Goal: Task Accomplishment & Management: Manage account settings

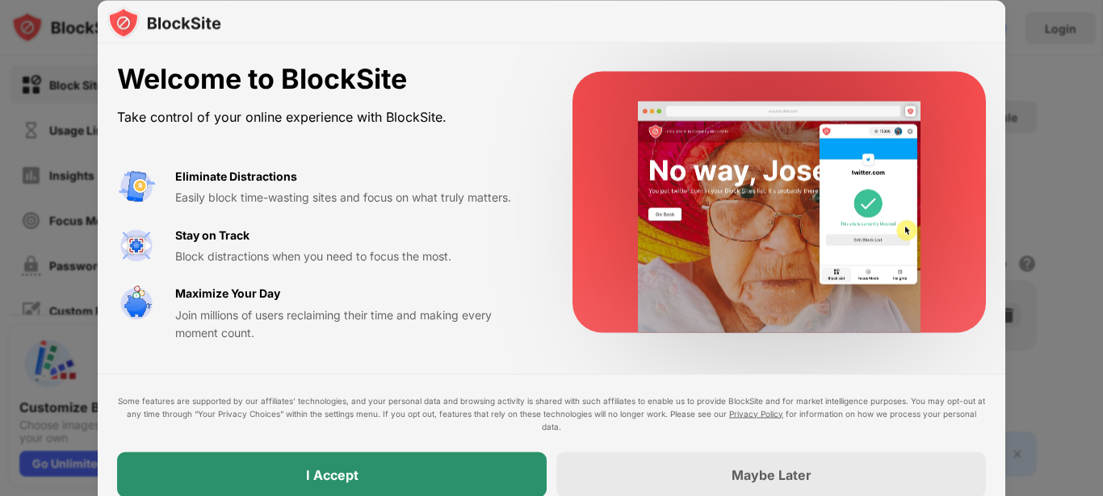
click at [421, 466] on div "I Accept" at bounding box center [331, 474] width 429 height 45
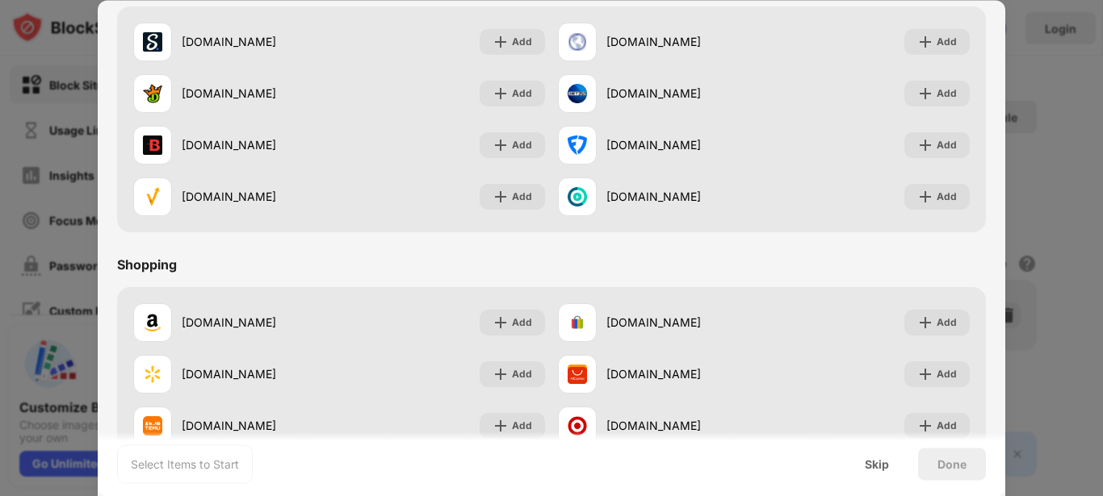
scroll to position [1692, 0]
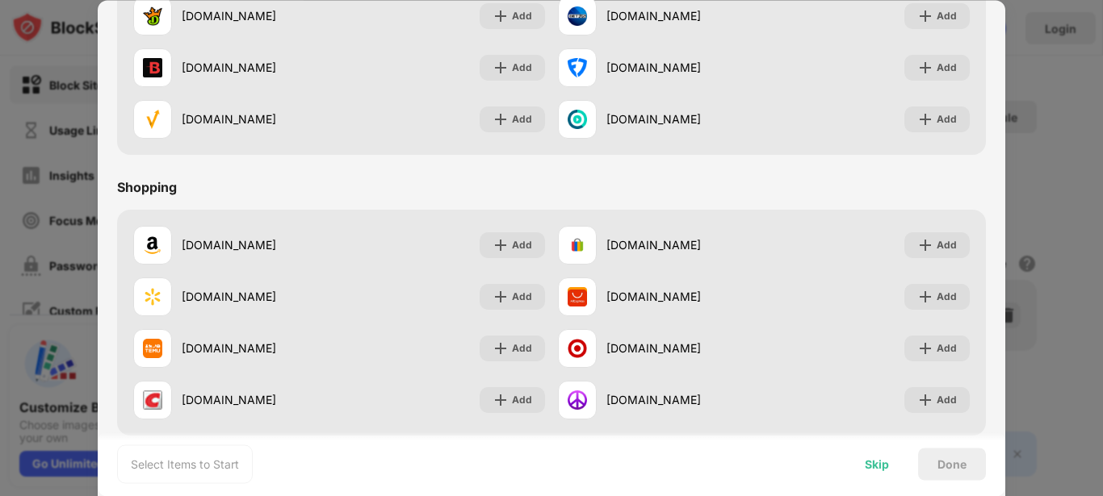
click at [879, 467] on div "Skip" at bounding box center [876, 464] width 24 height 13
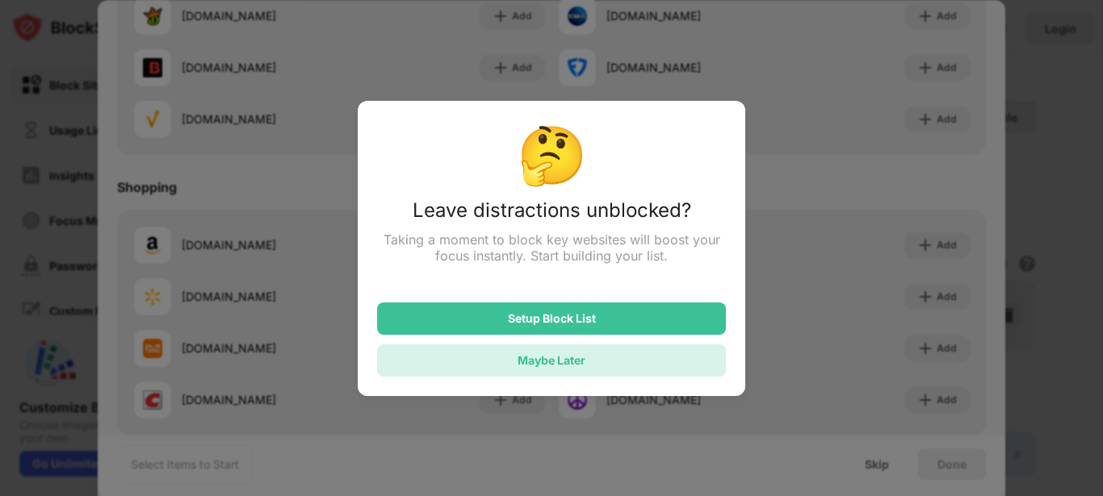
click at [560, 367] on div "Maybe Later" at bounding box center [551, 361] width 68 height 14
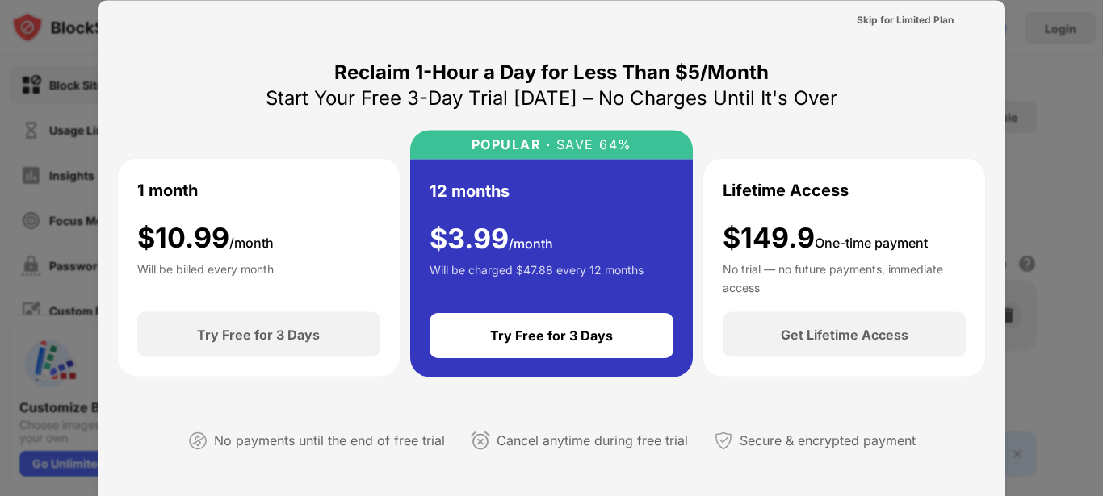
scroll to position [323, 0]
click at [1055, 61] on div at bounding box center [551, 248] width 1103 height 496
click at [921, 23] on div "Skip for Limited Plan" at bounding box center [904, 19] width 97 height 16
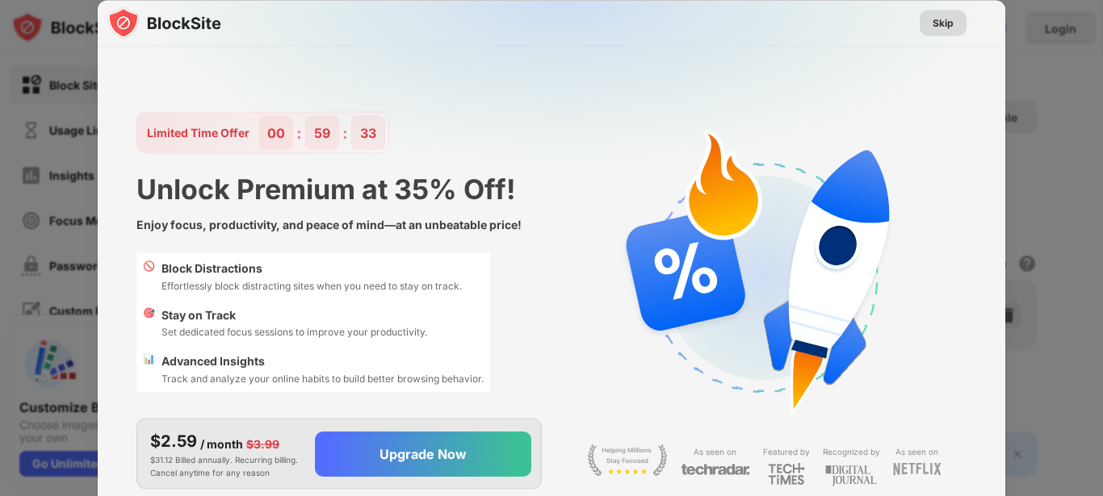
click at [934, 23] on div "Skip" at bounding box center [942, 23] width 21 height 16
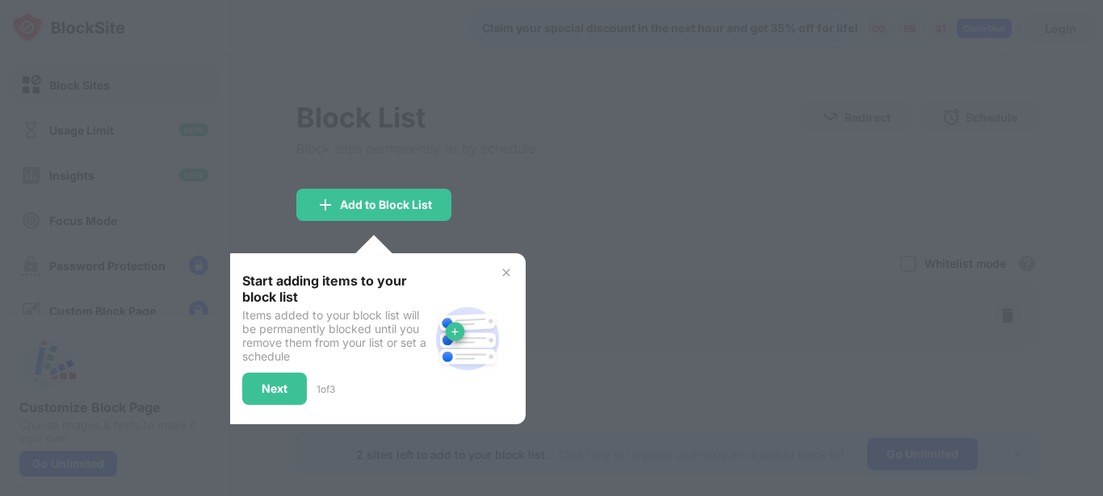
click at [516, 179] on div at bounding box center [551, 248] width 1103 height 496
click at [306, 222] on div at bounding box center [551, 248] width 1103 height 496
click at [319, 206] on img at bounding box center [325, 204] width 19 height 19
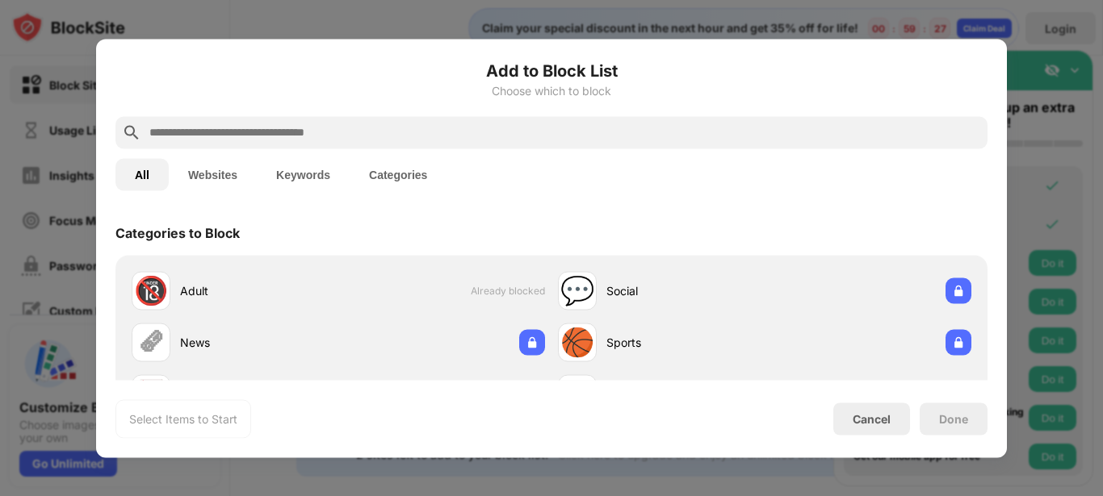
click at [199, 173] on button "Websites" at bounding box center [213, 174] width 88 height 32
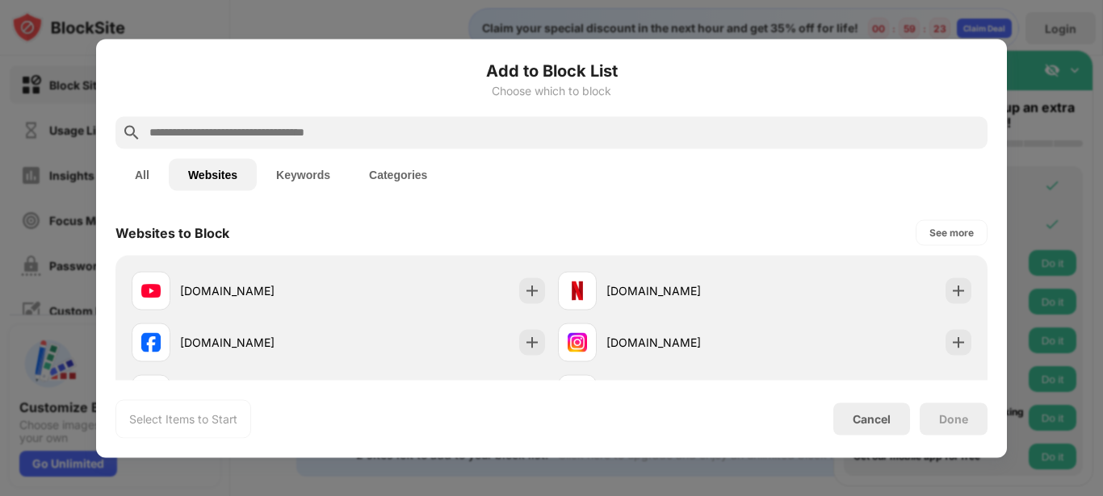
click at [305, 129] on input "text" at bounding box center [564, 132] width 833 height 19
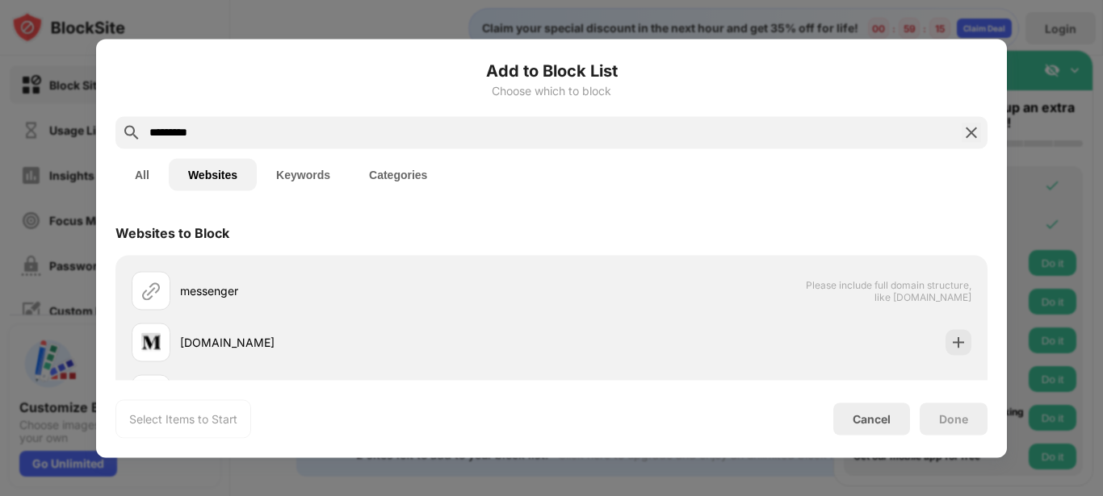
type input "*********"
click at [972, 134] on img at bounding box center [970, 132] width 19 height 19
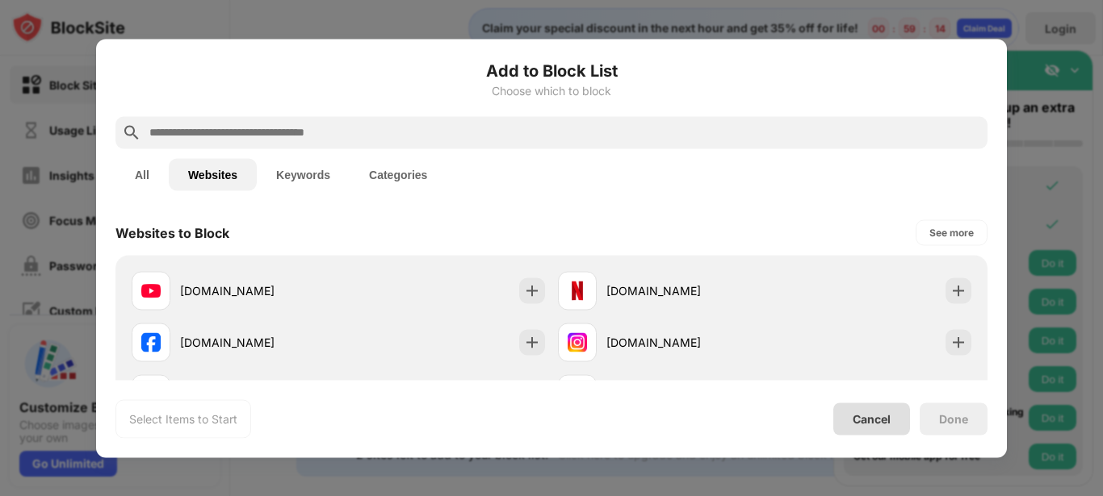
click at [868, 428] on div "Cancel" at bounding box center [871, 419] width 77 height 32
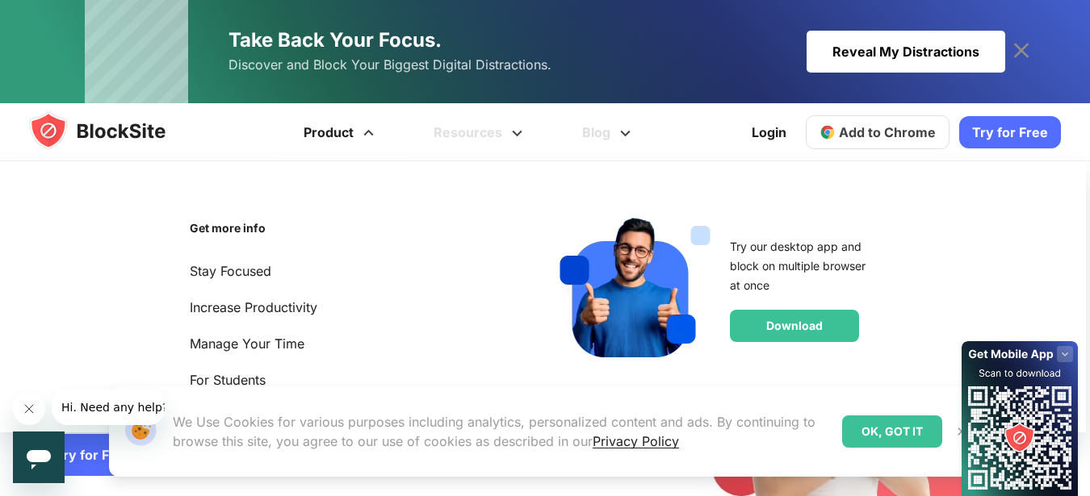
click at [373, 136] on span at bounding box center [368, 127] width 20 height 19
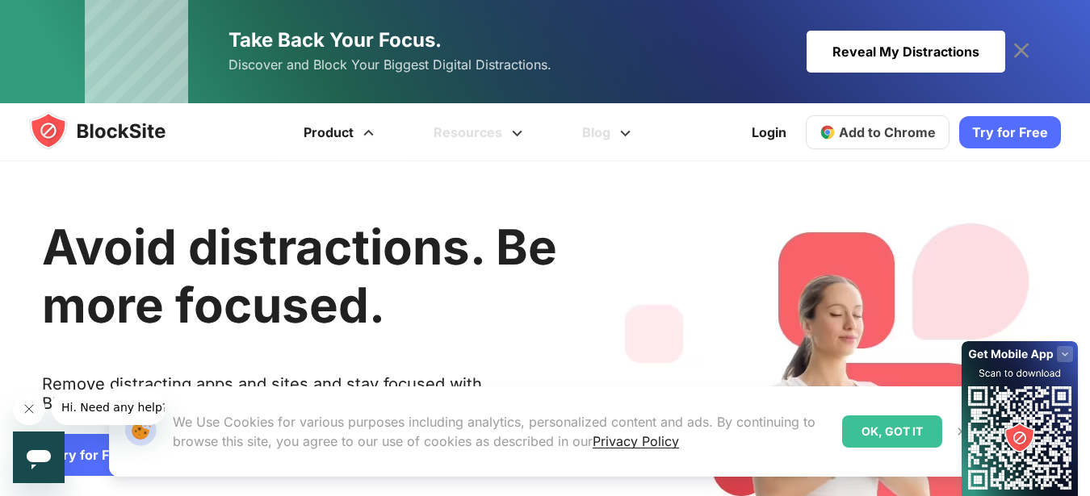
click at [373, 136] on span at bounding box center [368, 127] width 20 height 19
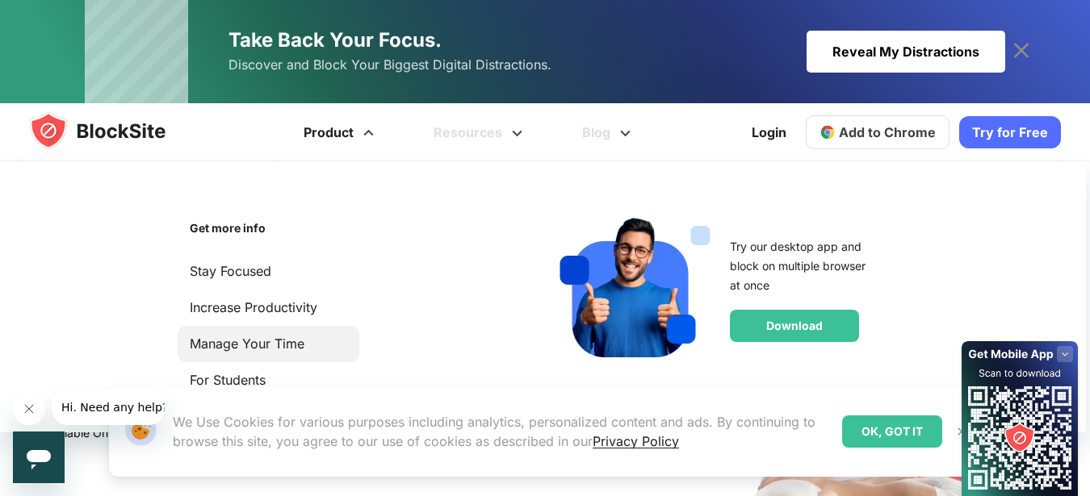
scroll to position [161, 0]
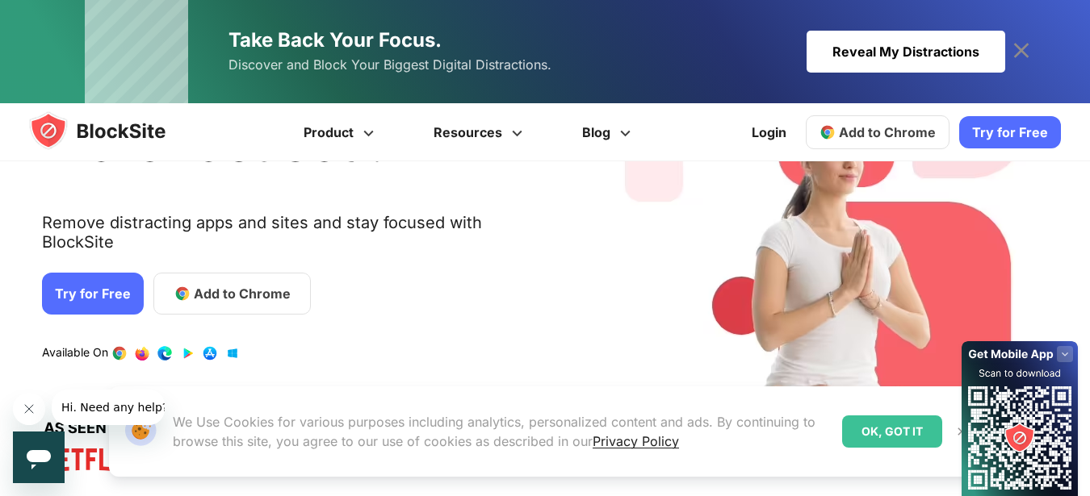
click at [1026, 42] on icon at bounding box center [1021, 51] width 26 height 26
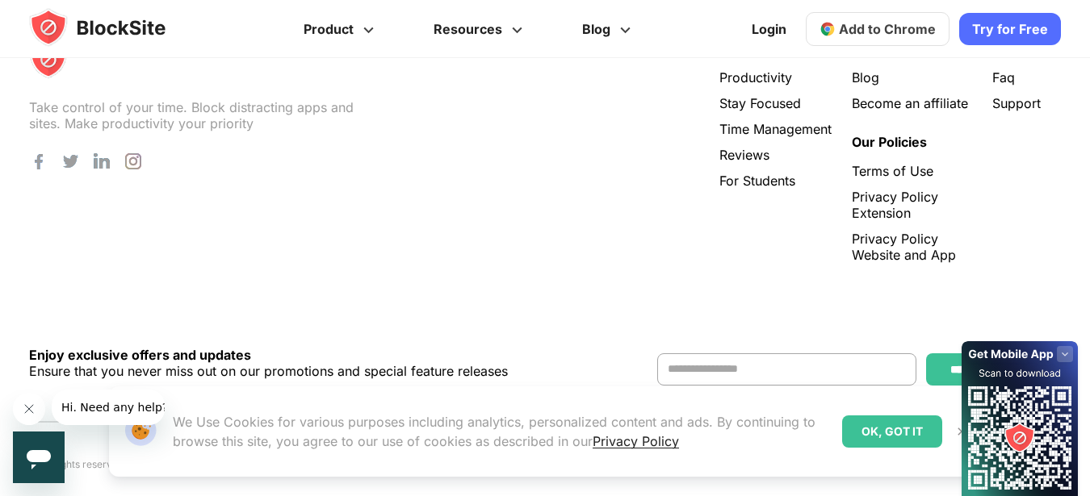
scroll to position [3229, 0]
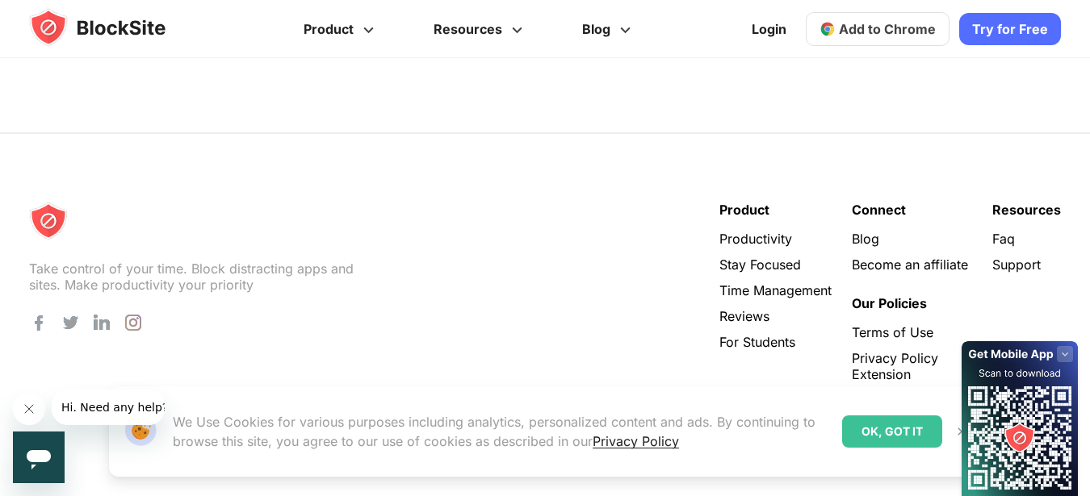
click at [55, 219] on img at bounding box center [48, 221] width 39 height 39
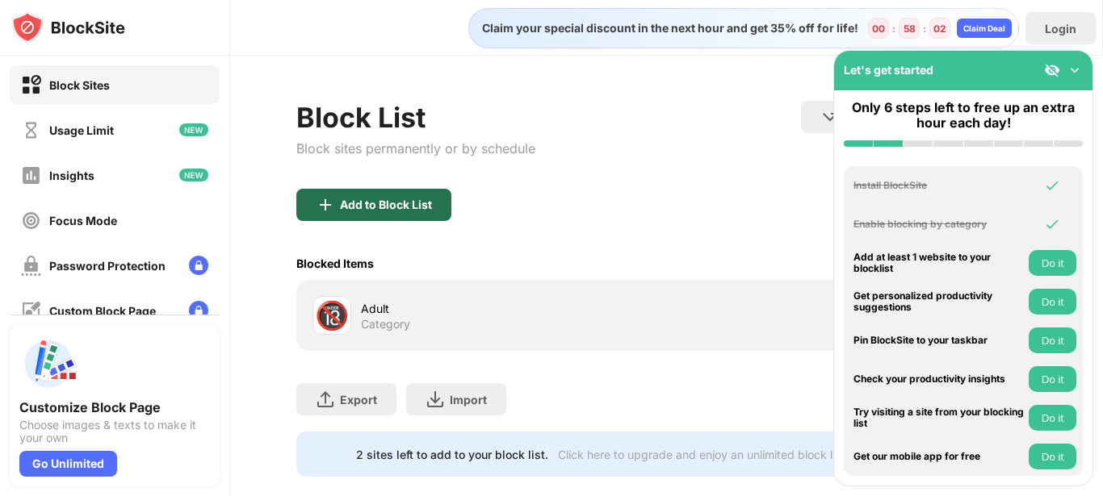
click at [414, 200] on div "Add to Block List" at bounding box center [386, 205] width 92 height 13
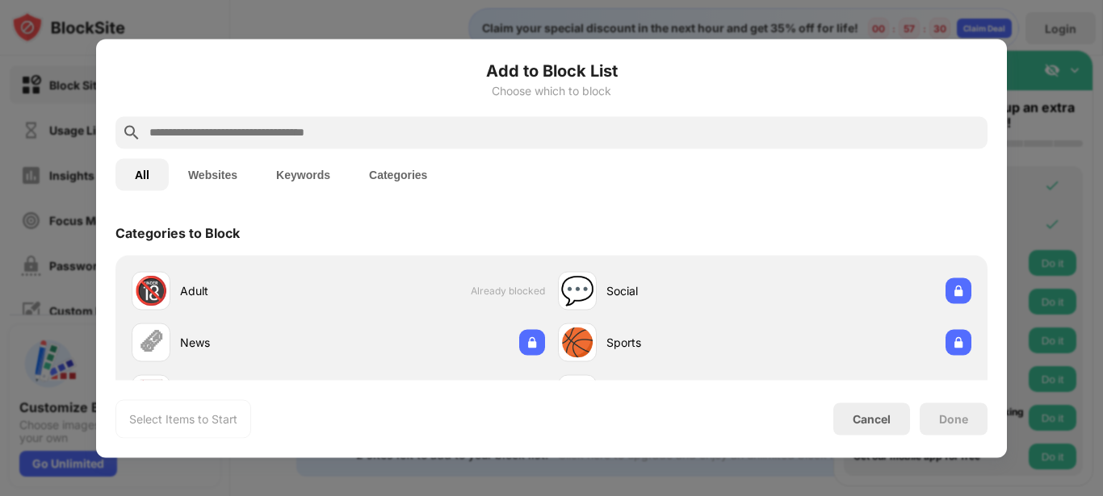
click at [303, 134] on input "text" at bounding box center [564, 132] width 833 height 19
paste input "**********"
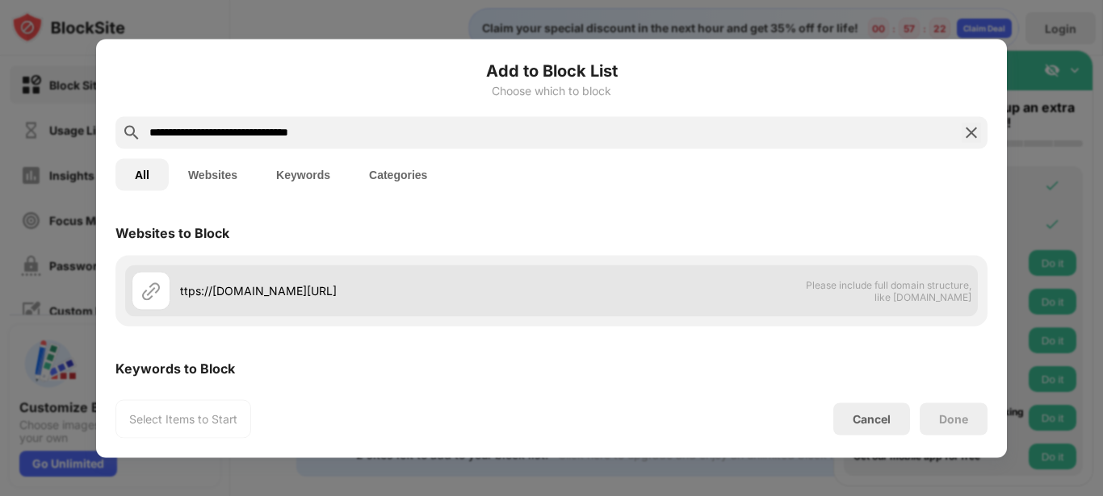
type input "**********"
click at [502, 293] on div "ttps://www.facebook.com/messages/*" at bounding box center [365, 290] width 371 height 17
click at [503, 294] on div "ttps://www.facebook.com/messages/*" at bounding box center [365, 290] width 371 height 17
click at [148, 299] on img at bounding box center [150, 290] width 19 height 19
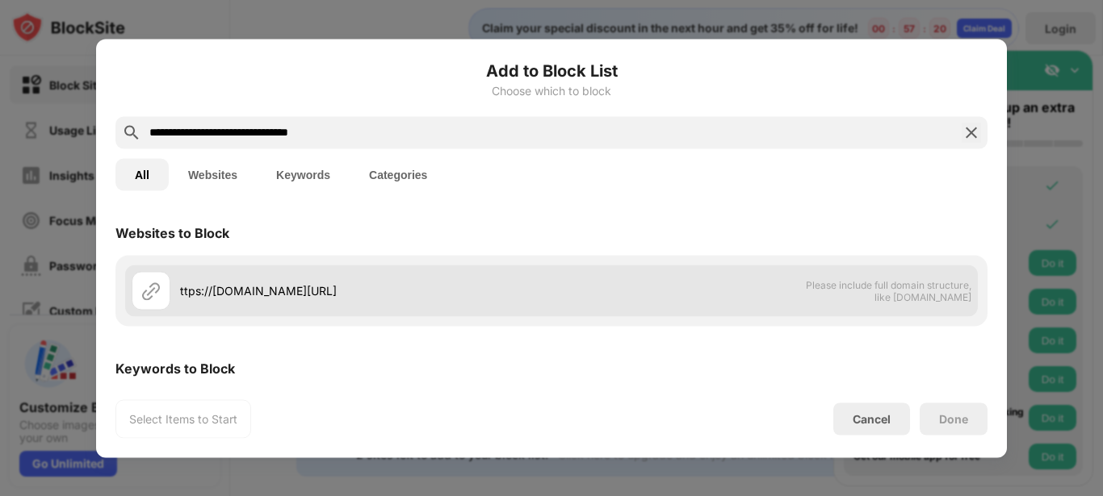
click at [494, 301] on div "ttps://www.facebook.com/messages/*" at bounding box center [342, 290] width 420 height 39
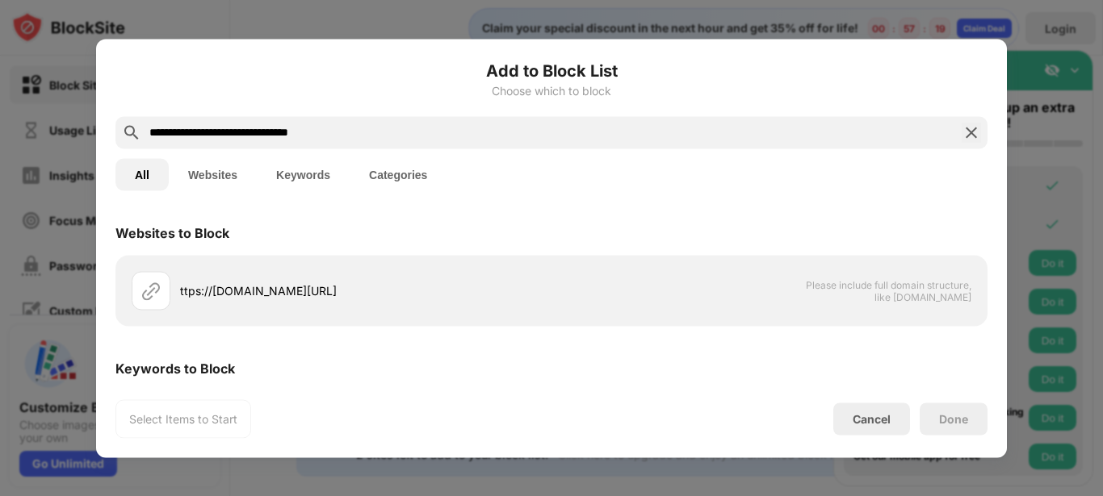
click at [311, 418] on div "Select Items to Start Cancel Done" at bounding box center [551, 419] width 872 height 39
click at [577, 231] on div "Websites to Block" at bounding box center [551, 232] width 872 height 45
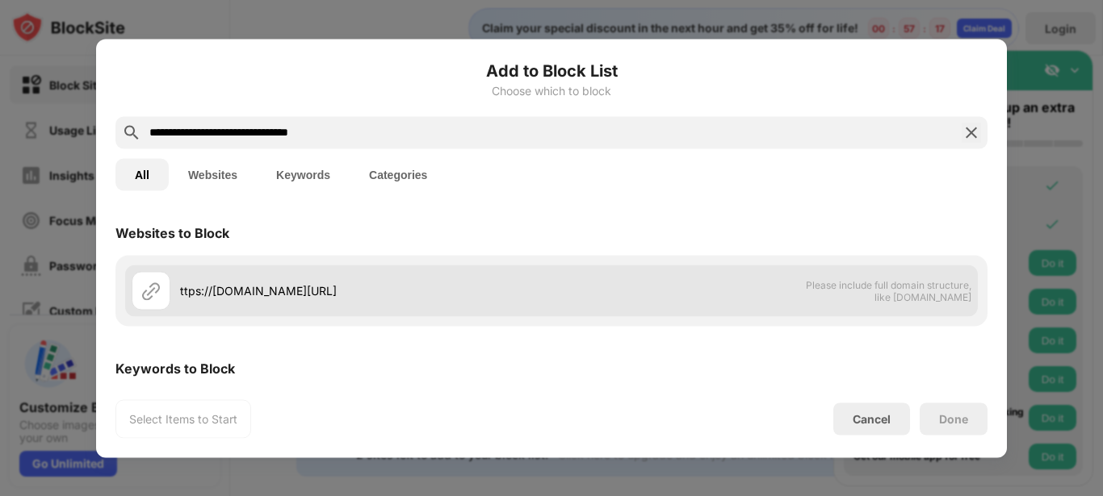
click at [180, 278] on div "ttps://www.facebook.com/messages/*" at bounding box center [342, 290] width 420 height 39
click at [149, 293] on img at bounding box center [150, 290] width 19 height 19
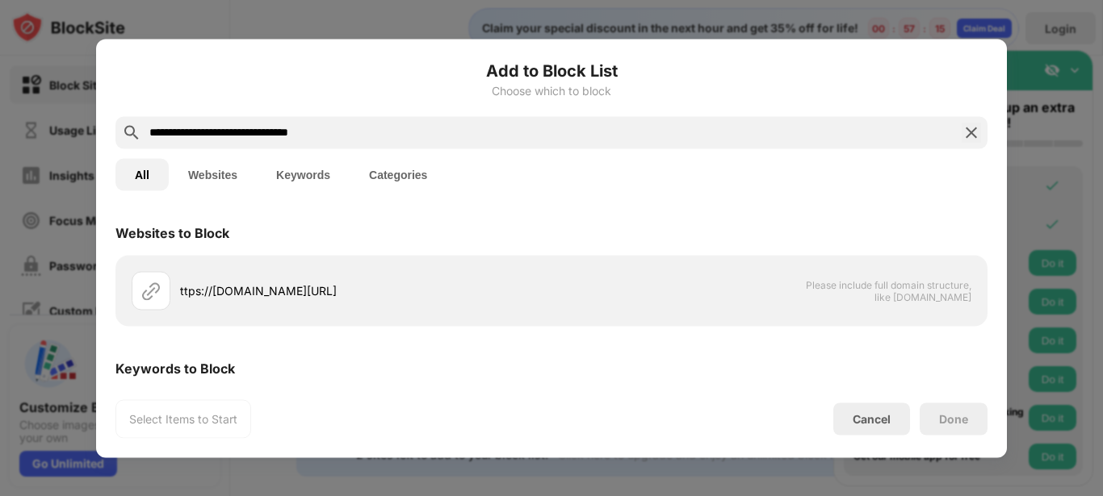
click at [979, 140] on img at bounding box center [970, 132] width 19 height 19
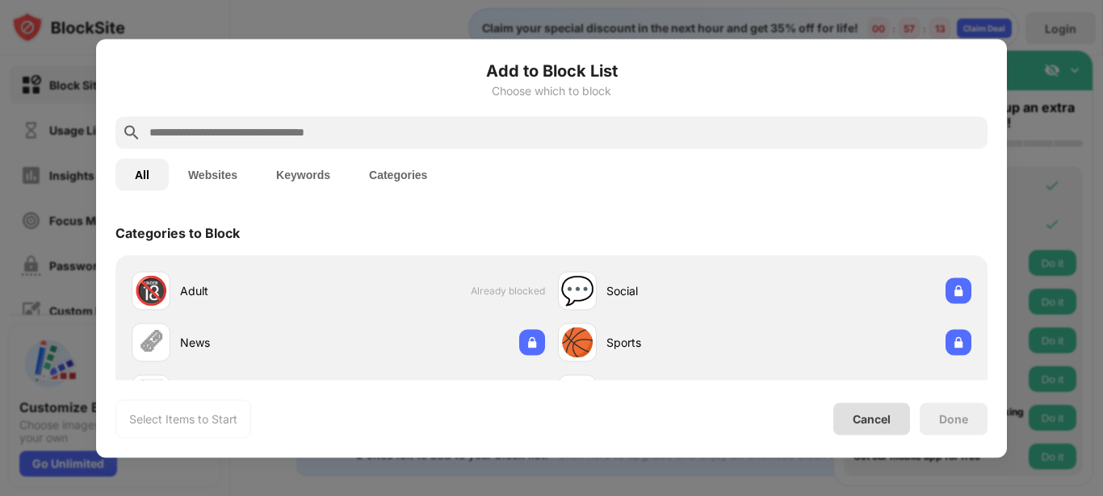
click at [895, 419] on div "Cancel" at bounding box center [871, 419] width 77 height 32
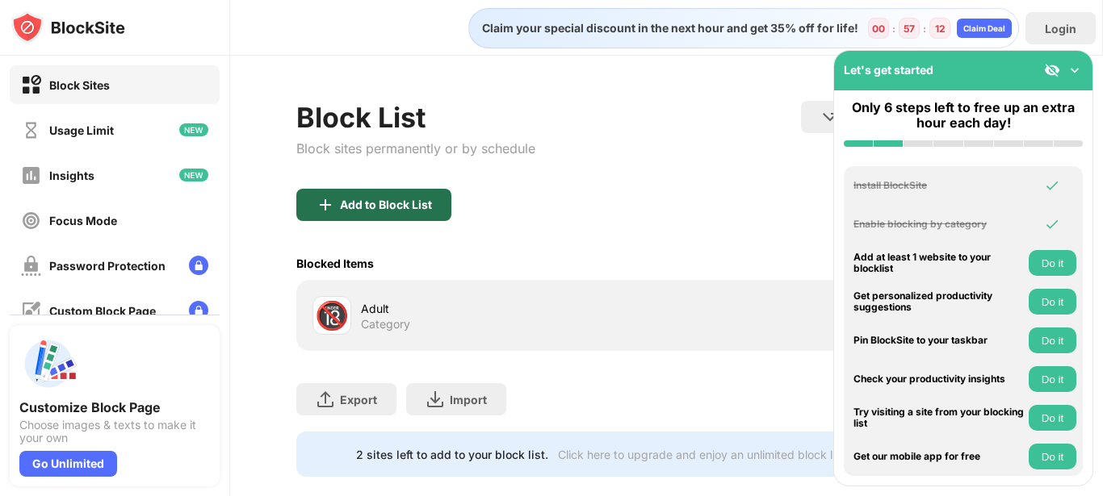
click at [423, 213] on div "Add to Block List" at bounding box center [373, 205] width 155 height 32
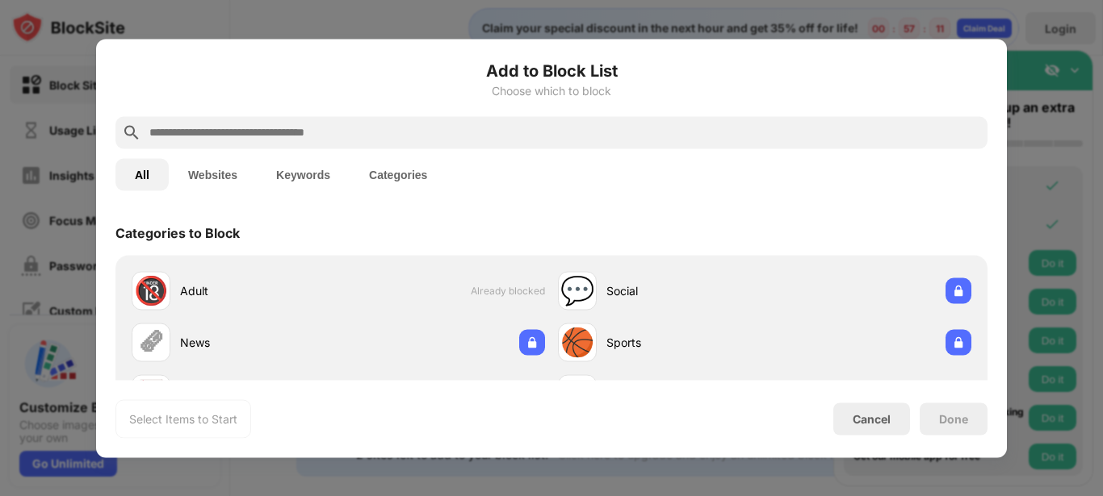
click at [348, 128] on input "text" at bounding box center [564, 132] width 833 height 19
paste input "**********"
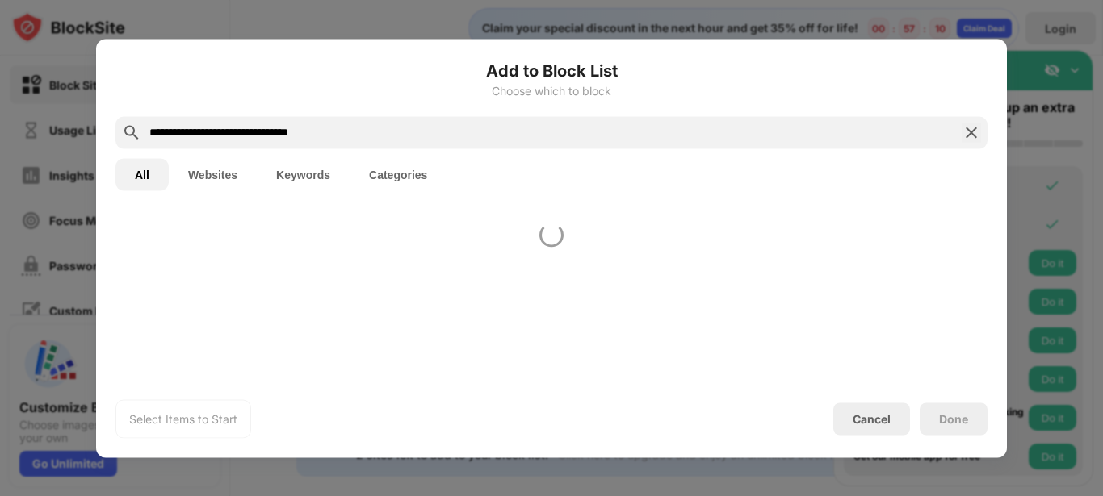
type input "**********"
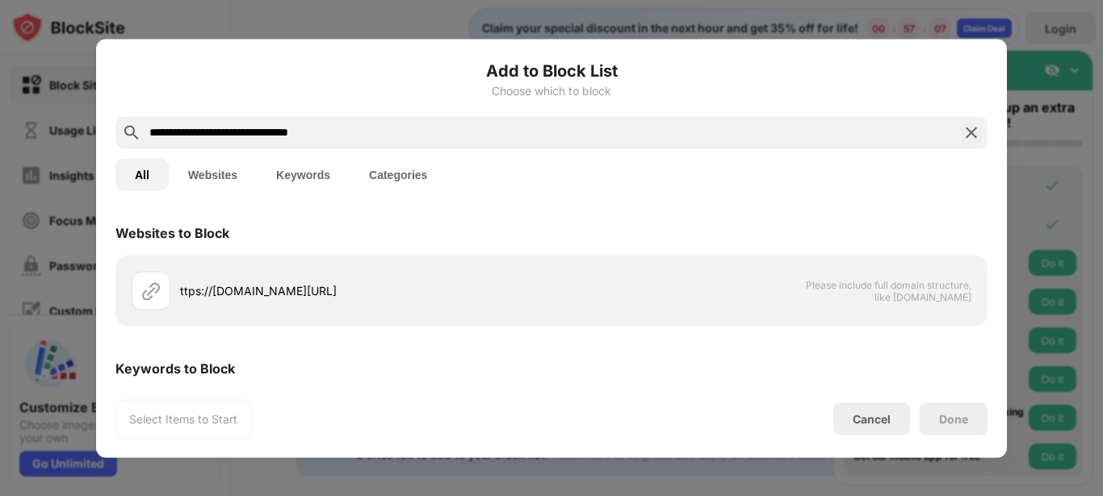
click at [966, 133] on img at bounding box center [970, 132] width 19 height 19
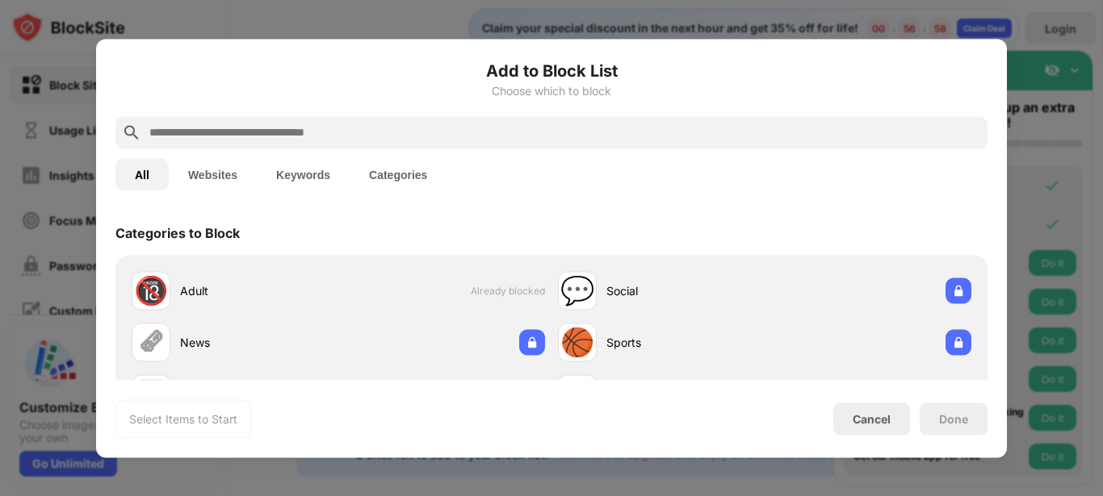
click at [430, 127] on input "text" at bounding box center [564, 132] width 833 height 19
paste input "**********"
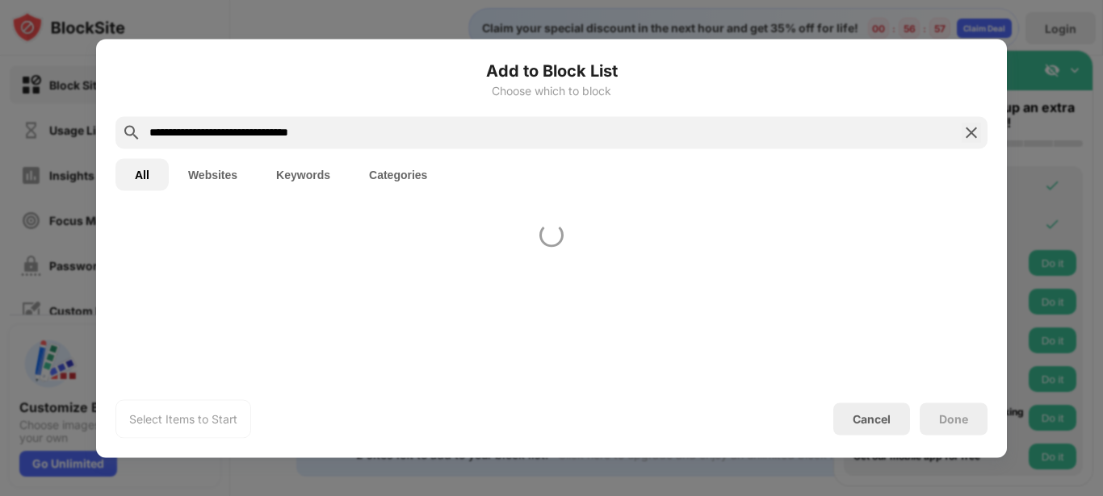
type input "**********"
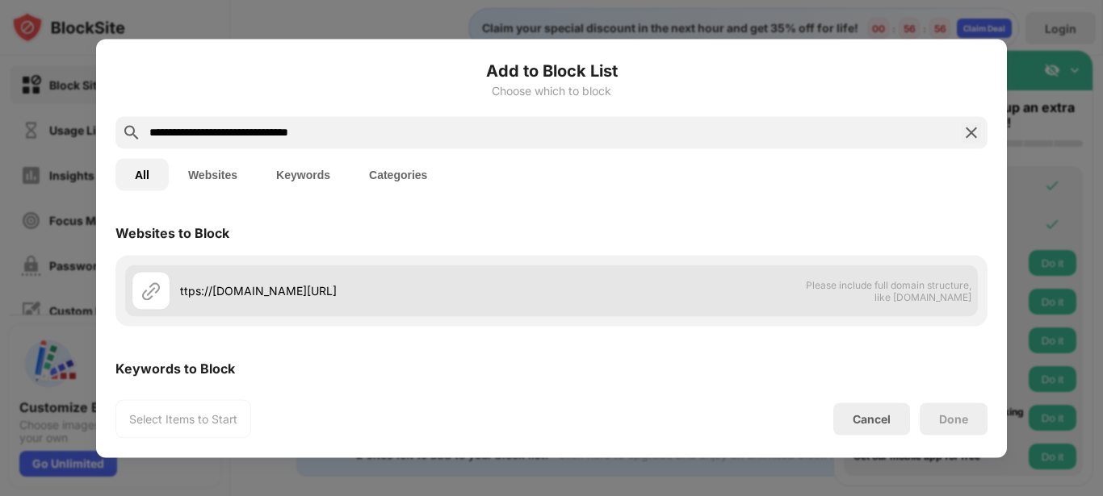
click at [454, 308] on div "ttps://www.facebook.com/messages/*" at bounding box center [342, 290] width 420 height 39
